Goal: Information Seeking & Learning: Learn about a topic

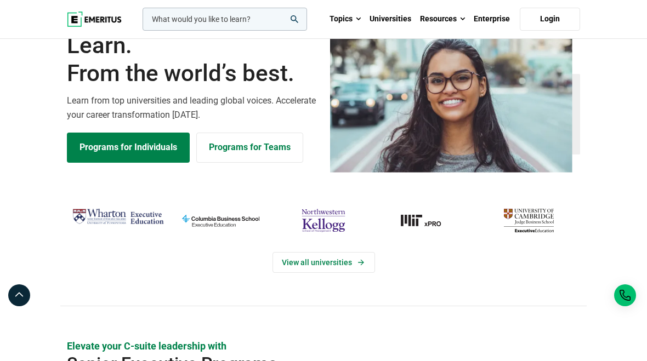
click at [203, 10] on input "woocommerce-product-search-field-0" at bounding box center [224, 19] width 164 height 23
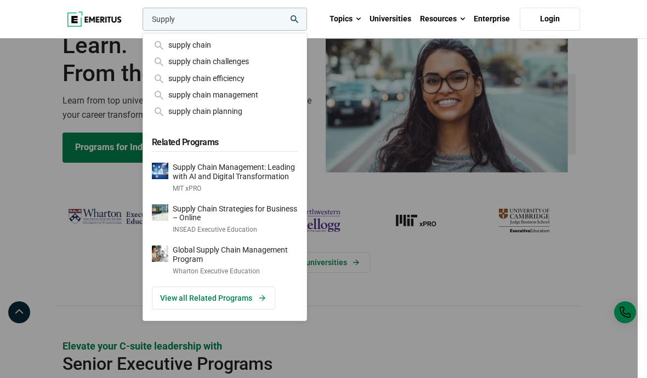
type input "Supply"
click at [220, 43] on div "supply chain" at bounding box center [225, 45] width 146 height 12
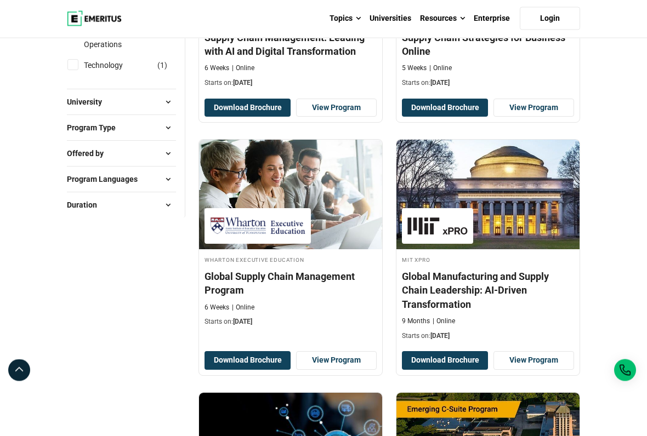
scroll to position [262, 0]
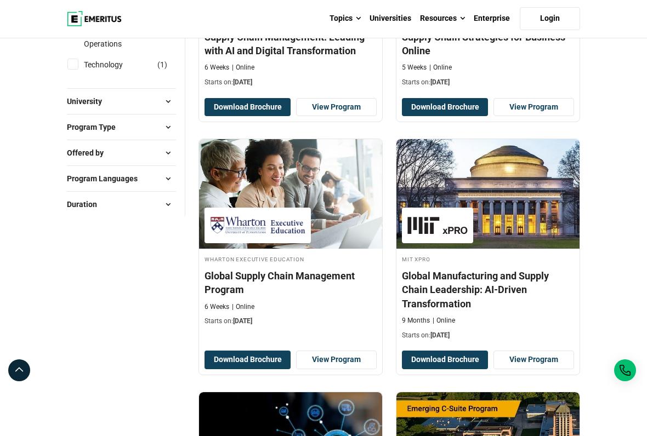
click at [543, 311] on h4 "Global Manufacturing and Supply Chain Leadership: AI-Driven Transformation" at bounding box center [488, 290] width 172 height 42
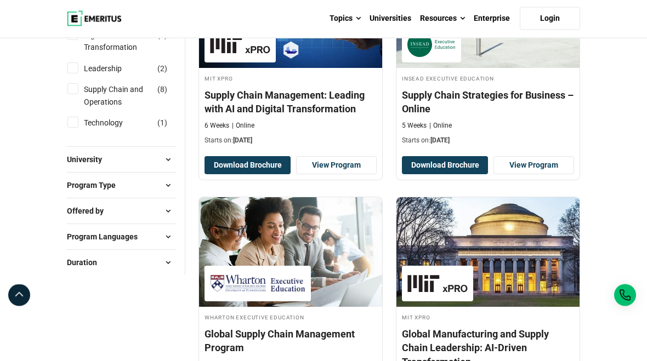
scroll to position [204, 0]
click at [252, 116] on h4 "Supply Chain Management: Leading with AI and Digital Transformation" at bounding box center [290, 101] width 172 height 27
click at [529, 145] on div "INSEAD Executive Education Supply Chain Strategies for Business – Online 5 Week…" at bounding box center [487, 109] width 183 height 72
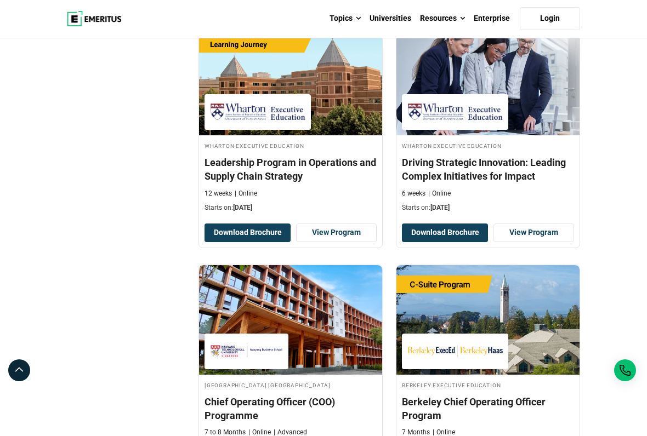
scroll to position [866, 0]
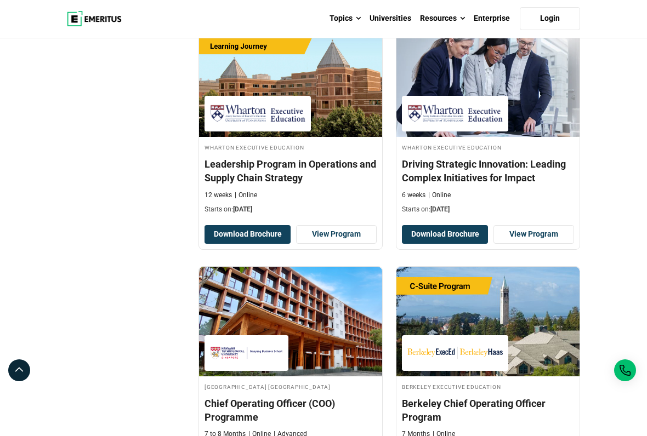
click at [343, 137] on img at bounding box center [290, 82] width 183 height 110
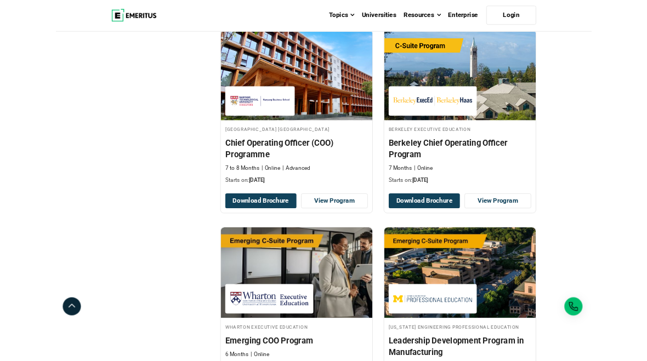
scroll to position [1098, 0]
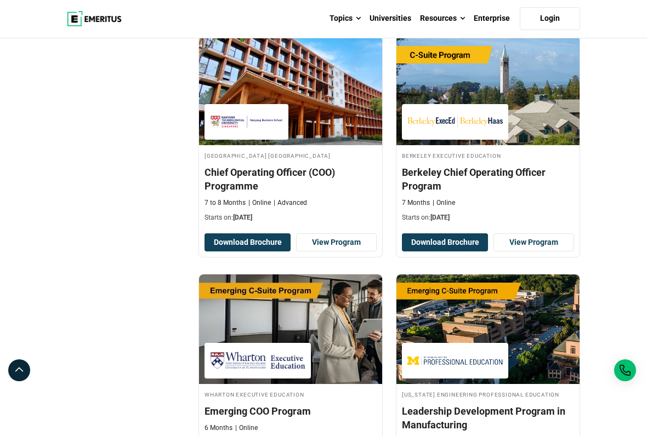
click at [279, 201] on div "Nanyang Technological University Nanyang Business School Chief Operating Office…" at bounding box center [290, 187] width 183 height 72
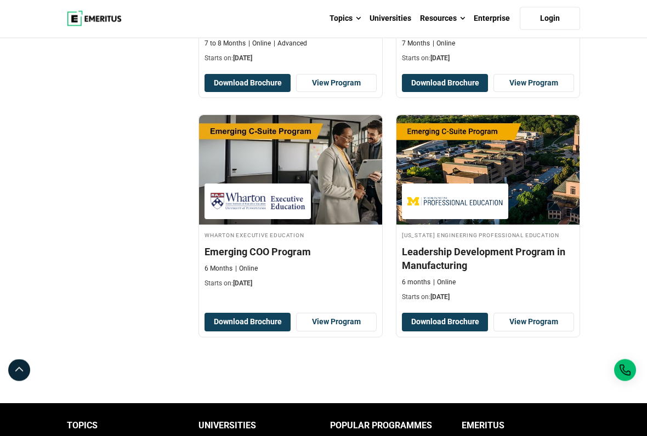
scroll to position [1258, 0]
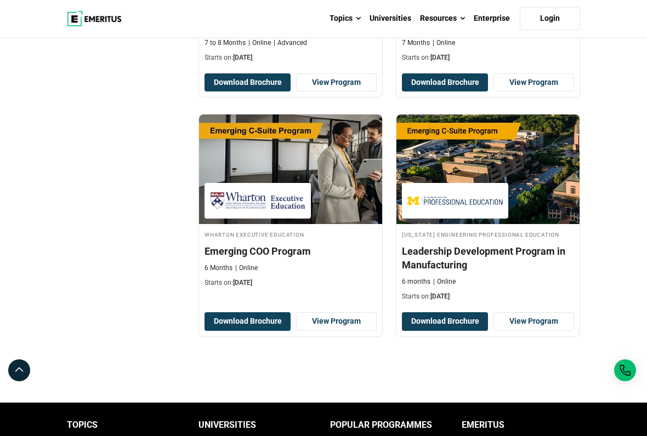
click at [243, 192] on img at bounding box center [290, 170] width 183 height 110
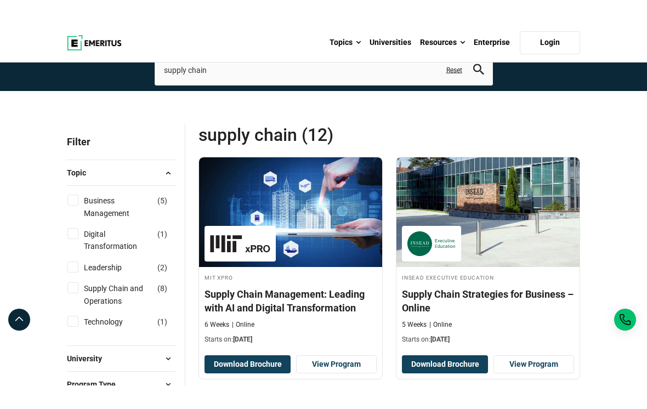
scroll to position [0, 0]
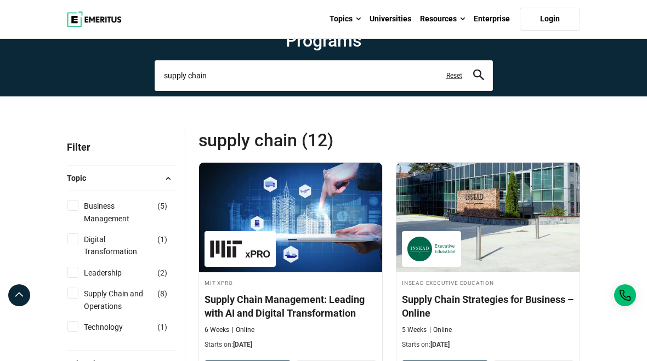
click at [364, 91] on input "supply chain" at bounding box center [324, 75] width 338 height 31
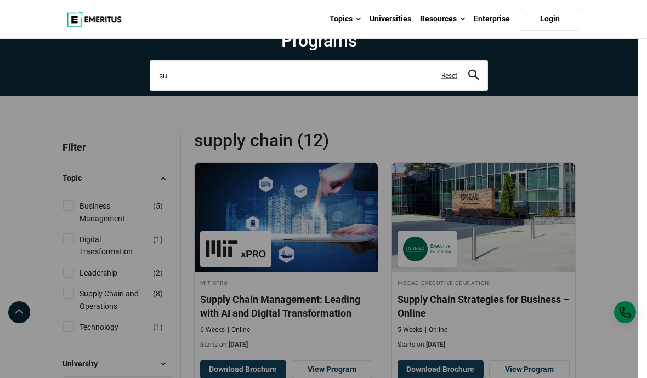
type input "s"
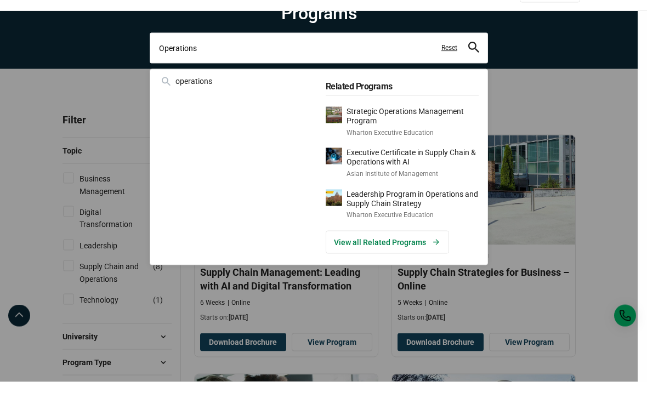
type input "Operations"
click at [473, 82] on button "search" at bounding box center [473, 75] width 11 height 13
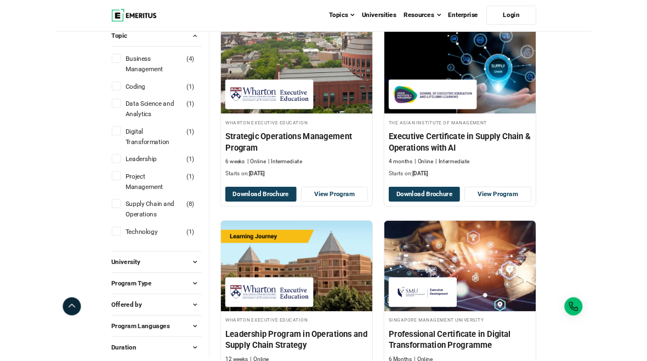
scroll to position [136, 0]
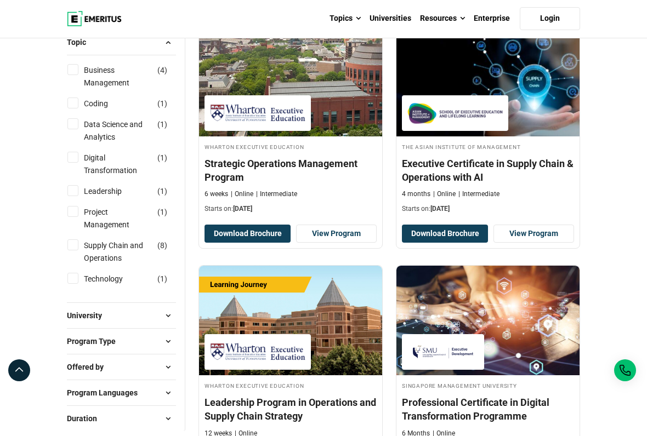
click at [275, 102] on img at bounding box center [290, 82] width 183 height 110
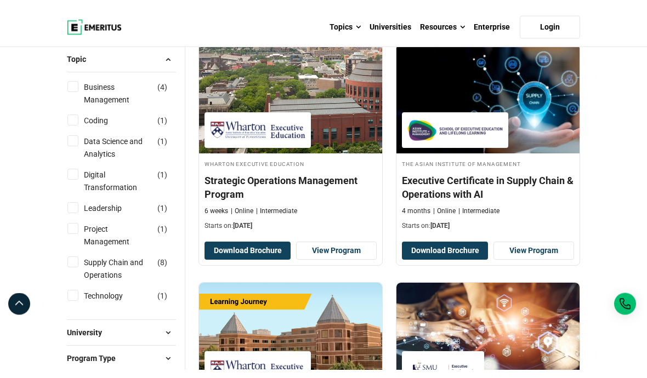
scroll to position [0, 0]
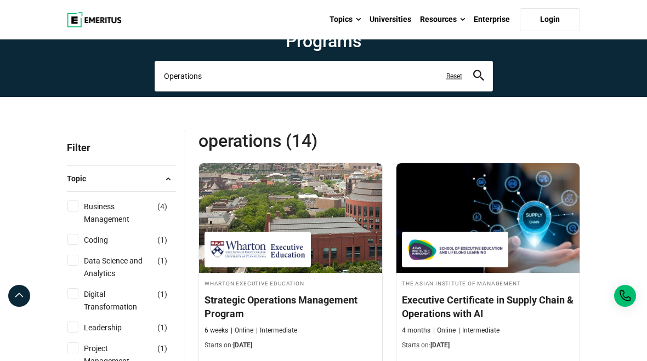
click at [282, 91] on input "Operations" at bounding box center [324, 75] width 338 height 31
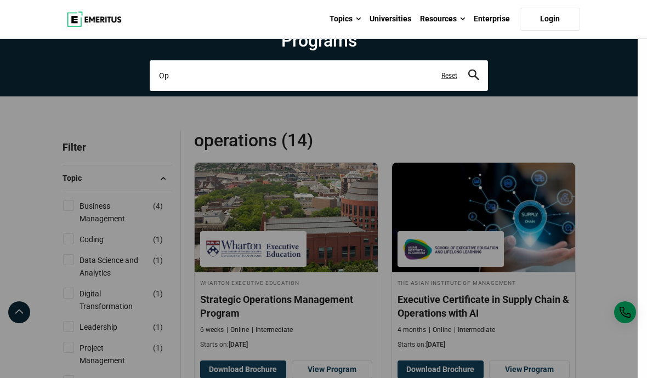
type input "O"
type input "Strategy"
click at [478, 80] on icon "search" at bounding box center [473, 74] width 11 height 11
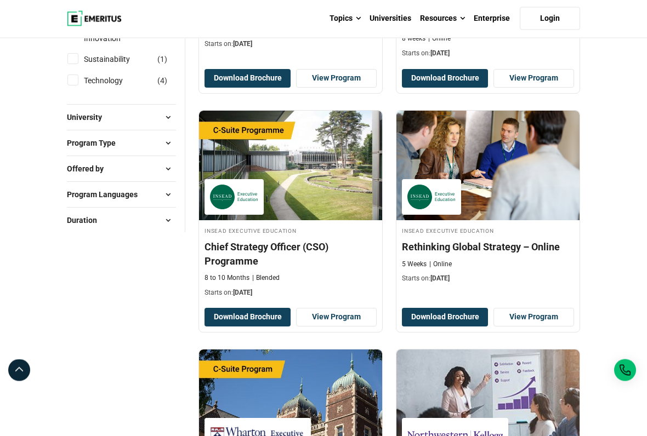
scroll to position [540, 0]
click at [334, 220] on img at bounding box center [290, 166] width 183 height 110
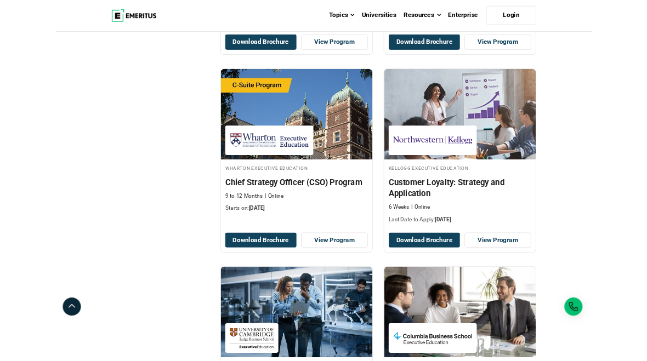
scroll to position [810, 0]
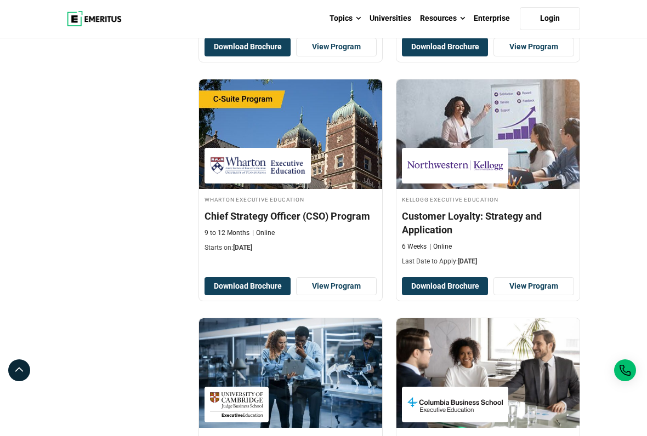
click at [351, 189] on img at bounding box center [290, 134] width 183 height 110
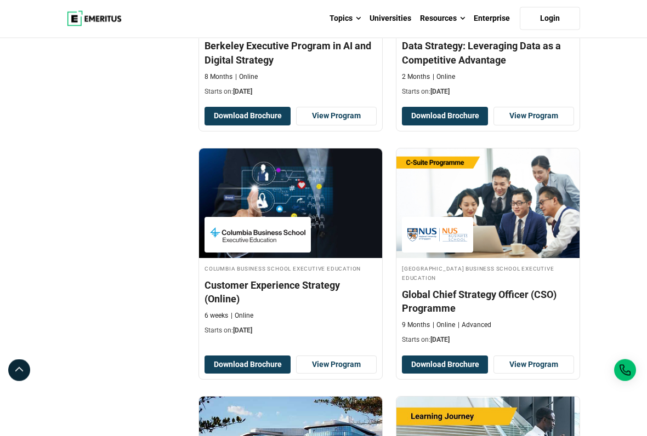
scroll to position [1469, 0]
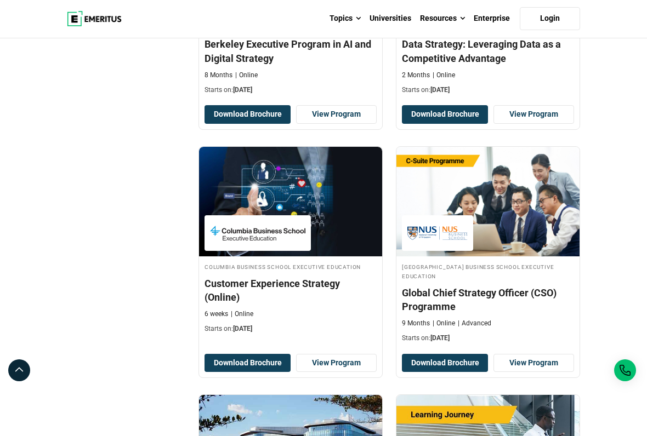
click at [533, 252] on img at bounding box center [487, 202] width 183 height 110
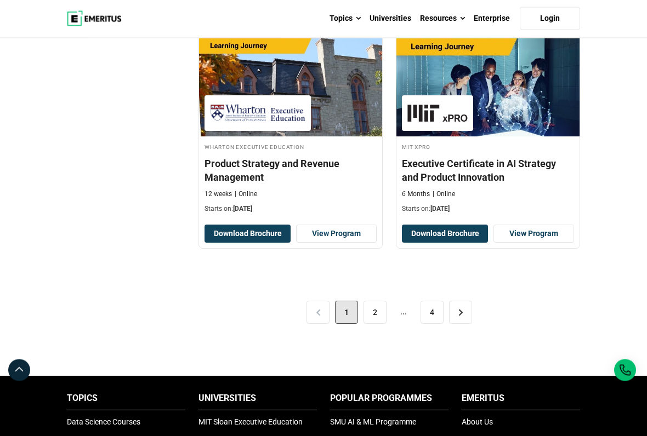
scroll to position [2320, 0]
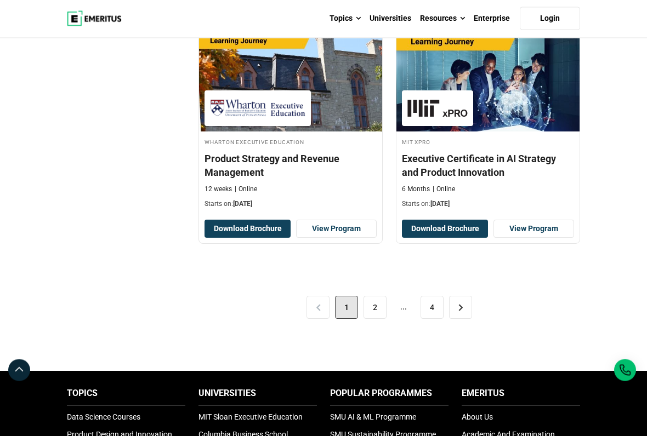
click at [380, 319] on link "2" at bounding box center [374, 307] width 23 height 23
